Goal: Check status: Check status

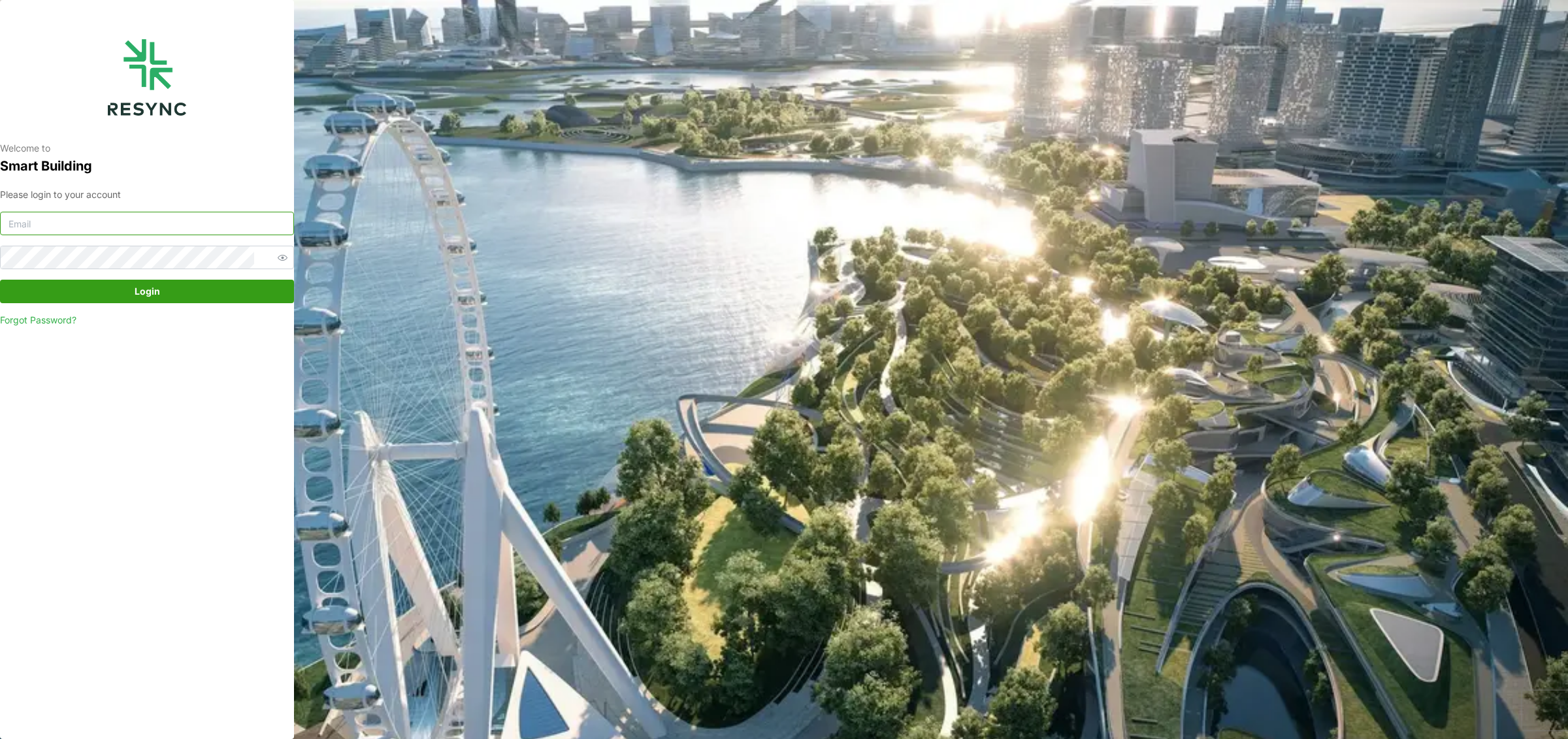
type input "ponte_group_internal@resynctech.com"
click at [120, 299] on span "Login" at bounding box center [146, 291] width 269 height 22
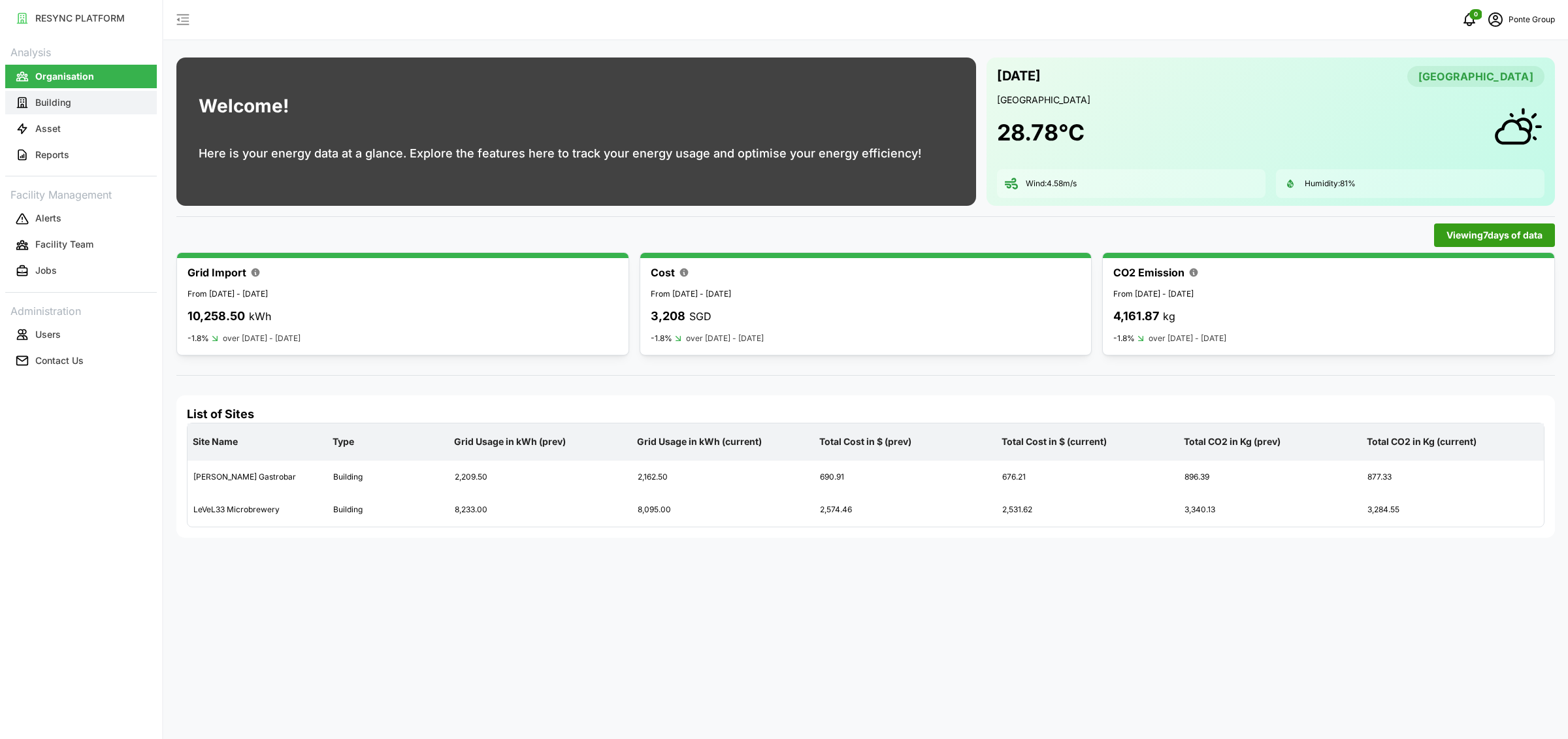
click at [113, 110] on button "Building" at bounding box center [81, 102] width 152 height 24
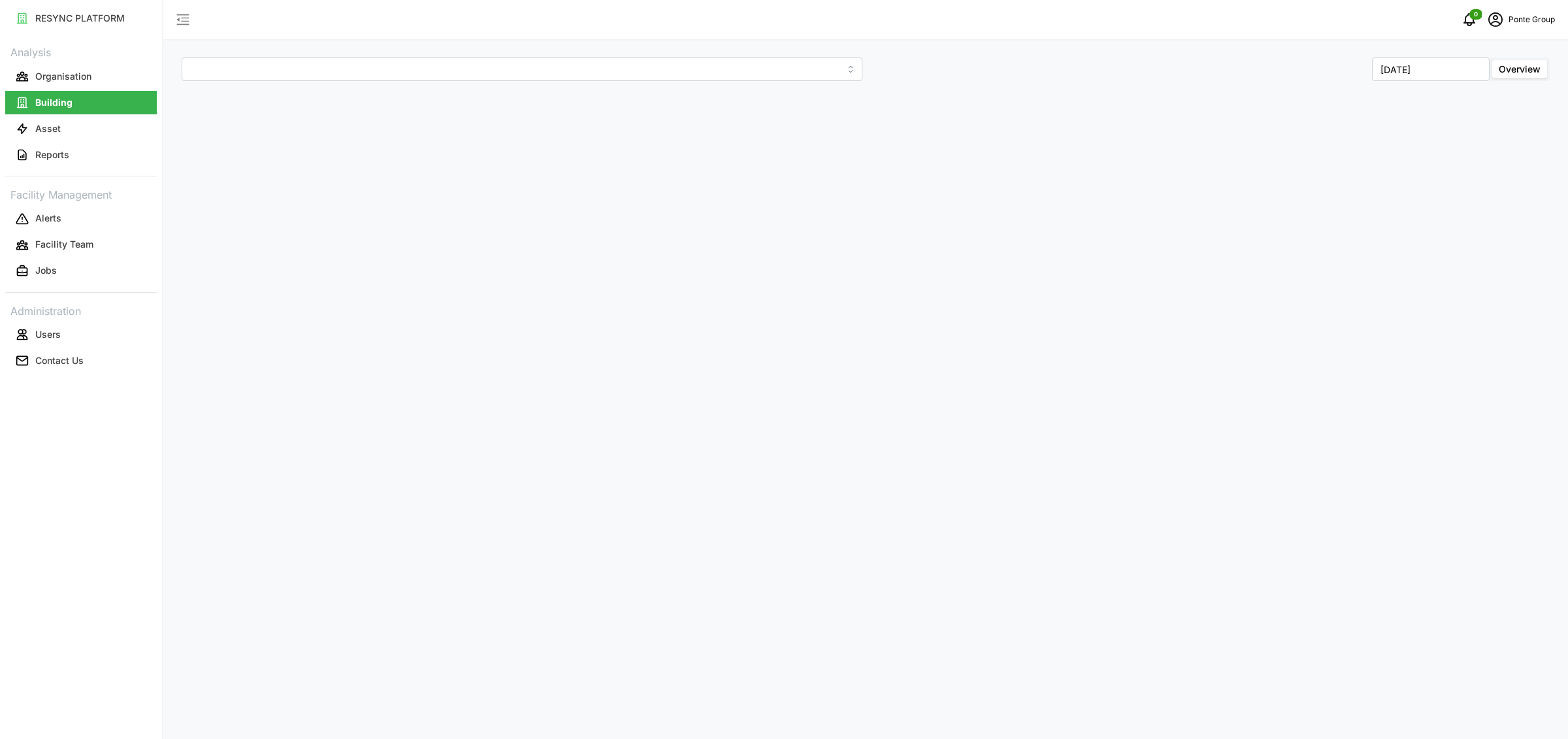
type input "[PERSON_NAME] Gastrobar"
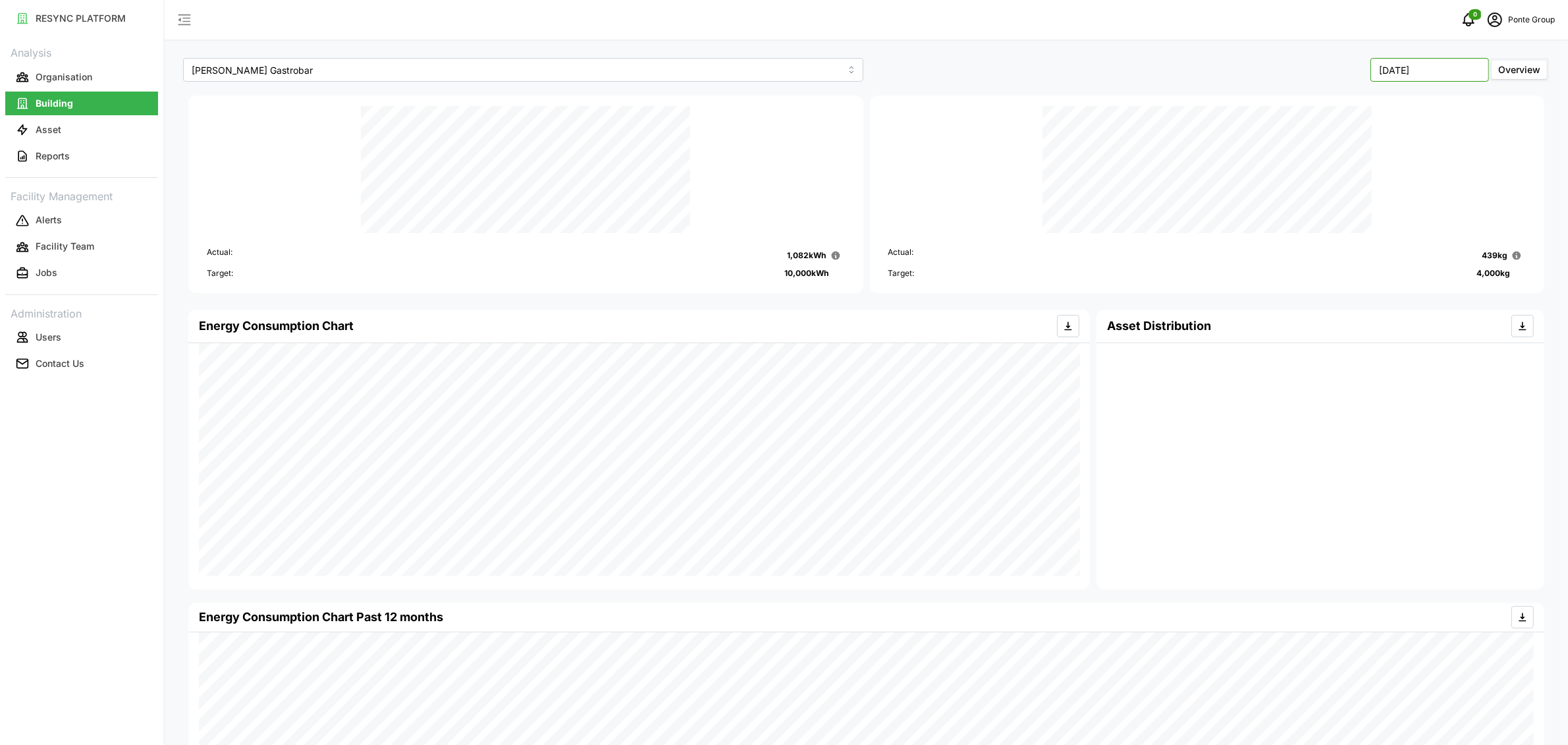
click at [1424, 69] on input "[DATE]" at bounding box center [1430, 69] width 118 height 24
click at [1350, 134] on button "Jan" at bounding box center [1347, 132] width 57 height 24
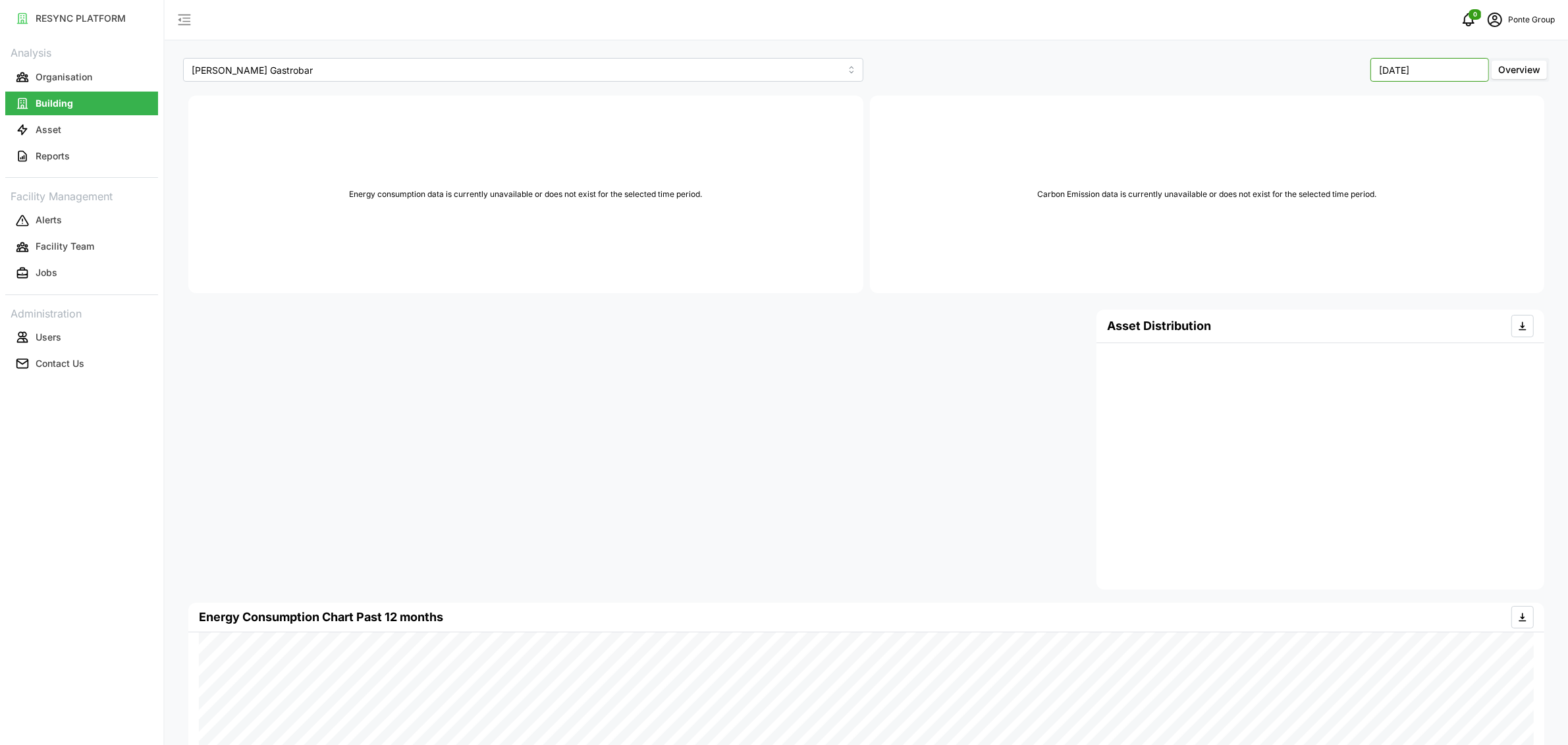
click at [1441, 72] on input "[DATE]" at bounding box center [1430, 69] width 118 height 24
click at [1403, 183] on button "Aug" at bounding box center [1403, 181] width 57 height 24
type input "[DATE]"
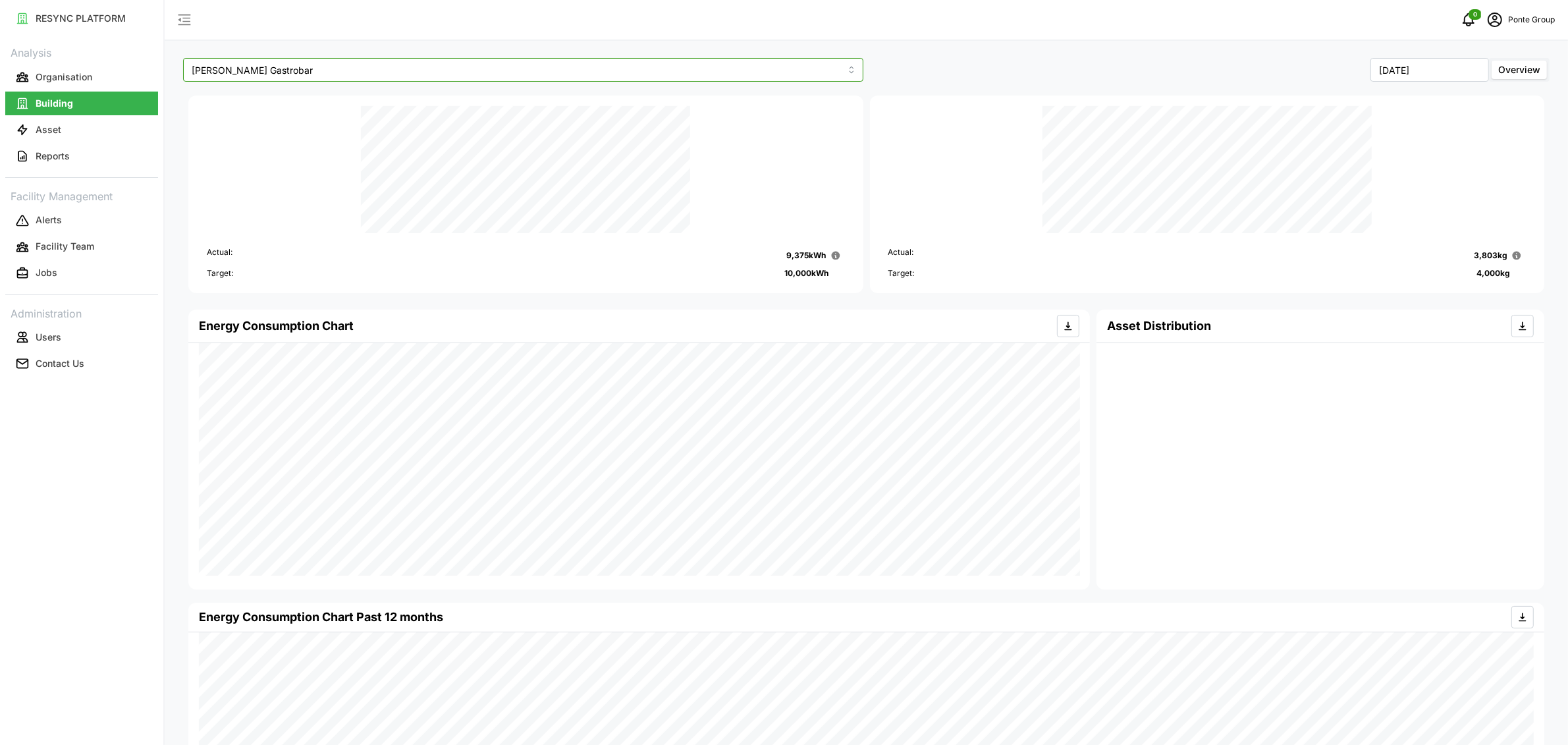
click at [415, 80] on input "[PERSON_NAME] Gastrobar" at bounding box center [523, 69] width 681 height 24
click at [401, 116] on div "LeVeL33 Microbrewery" at bounding box center [523, 123] width 674 height 22
type input "LeVeL33 Microbrewery"
click at [1398, 72] on input "[DATE]" at bounding box center [1430, 69] width 118 height 24
click at [1398, 155] on button "May" at bounding box center [1403, 156] width 57 height 24
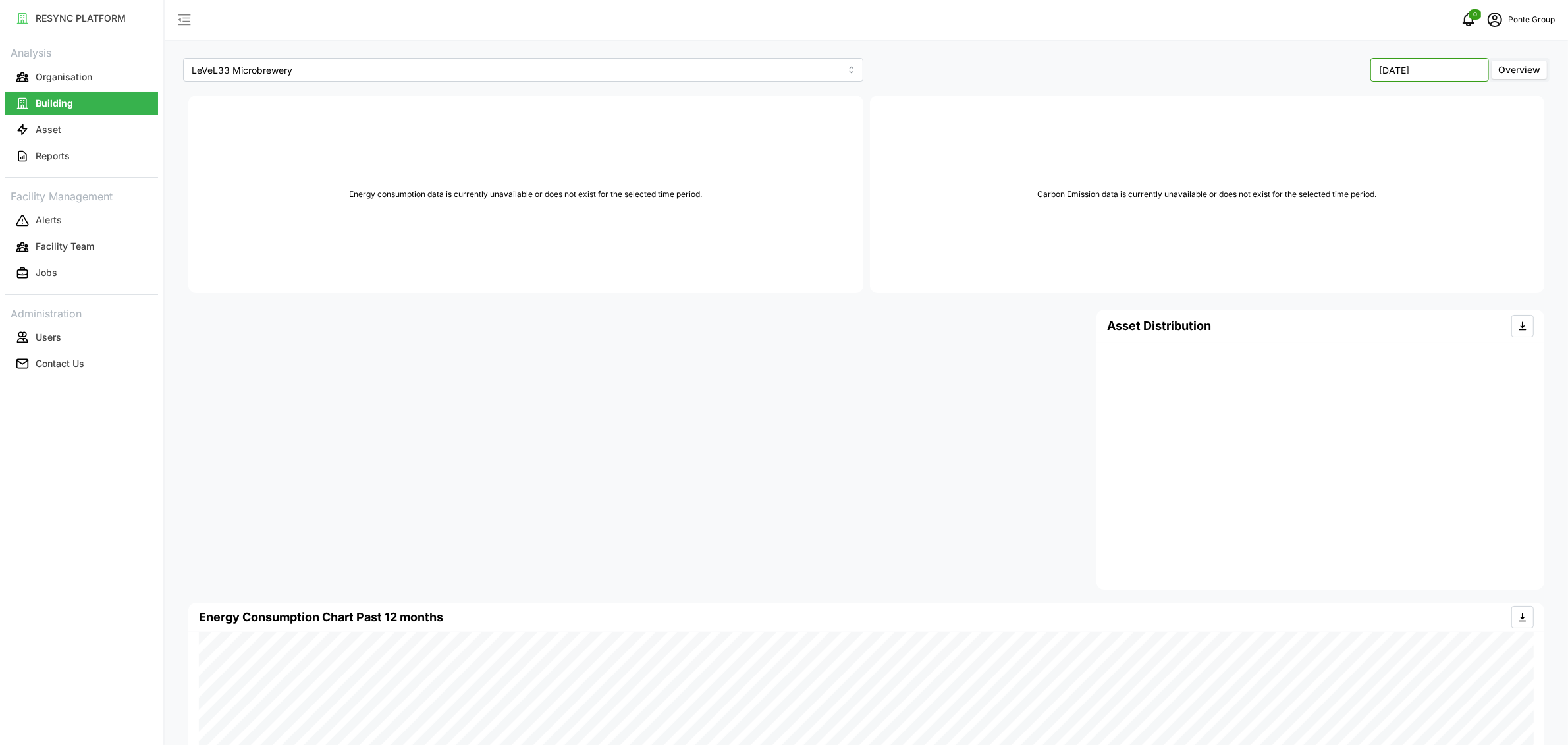
click at [1435, 58] on input "[DATE]" at bounding box center [1430, 69] width 118 height 24
click at [1455, 151] on button "Jun" at bounding box center [1460, 156] width 57 height 24
type input "[DATE]"
click at [1164, 59] on div "[DATE] Overview" at bounding box center [1210, 69] width 681 height 24
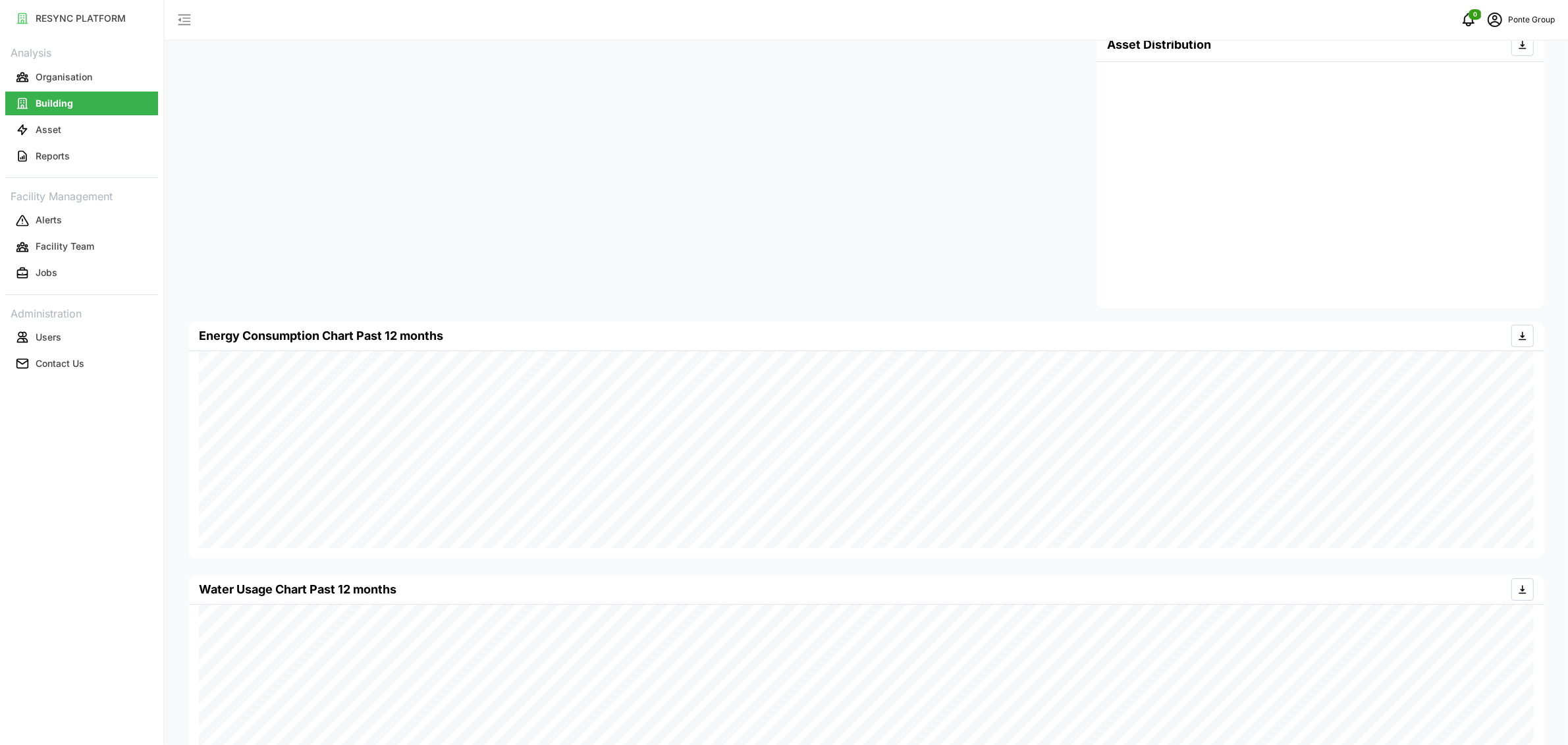
scroll to position [271, 0]
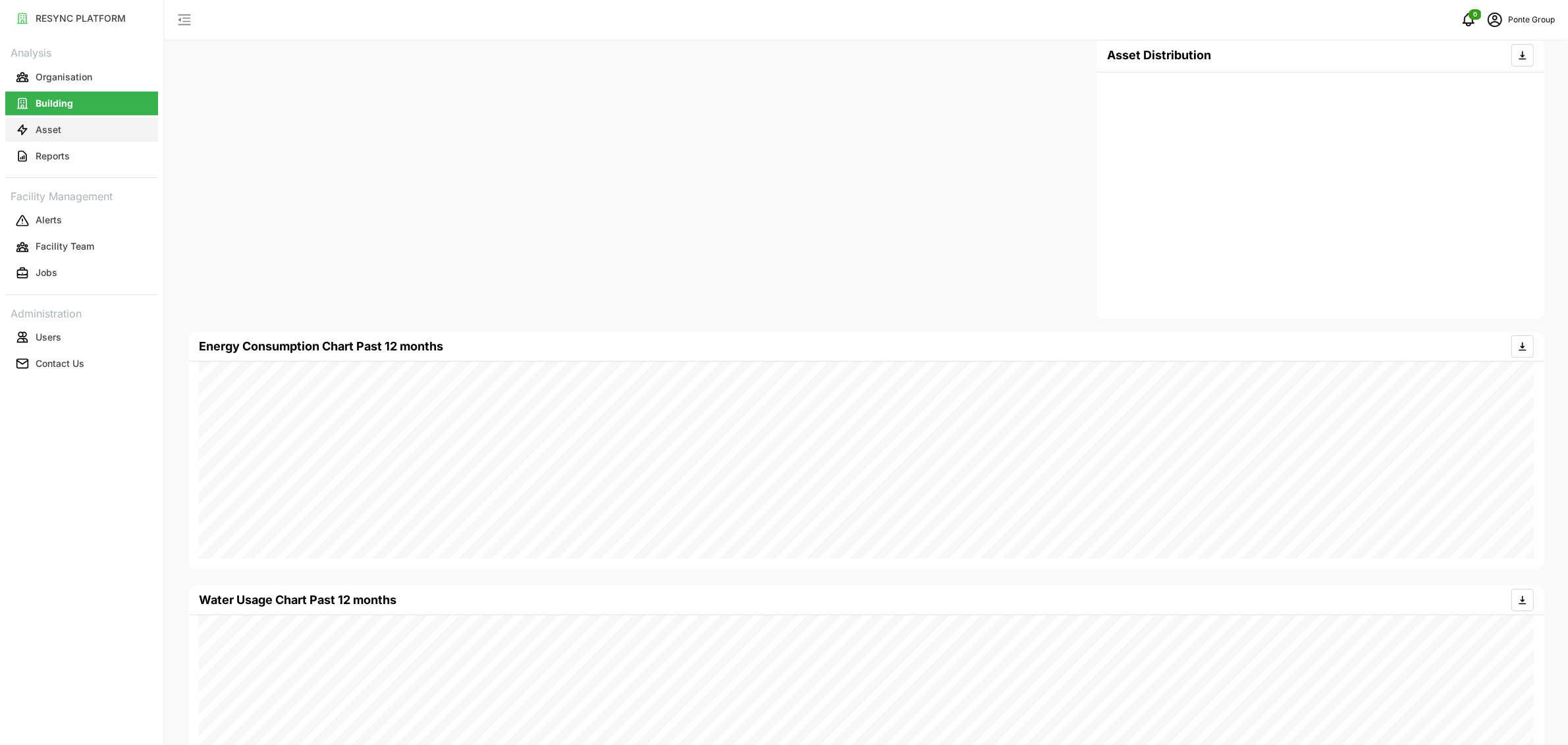
click at [83, 130] on button "Asset" at bounding box center [82, 129] width 153 height 24
